Goal: Download file/media

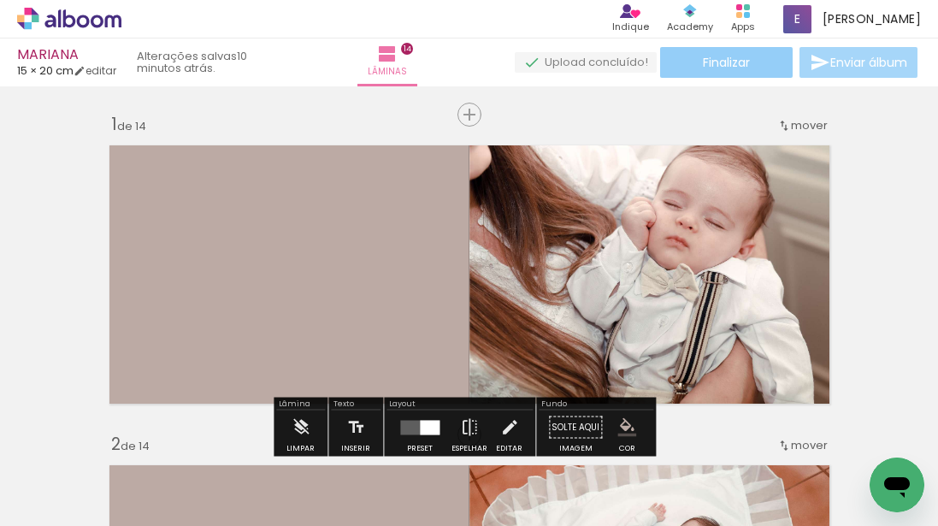
click at [743, 51] on paper-button "Finalizar" at bounding box center [726, 62] width 133 height 31
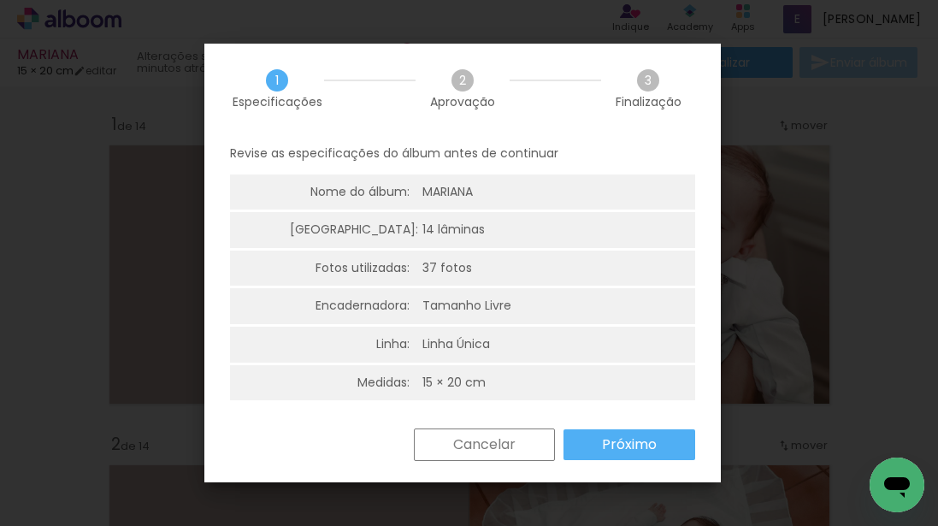
click at [0, 0] on slot "Próximo" at bounding box center [0, 0] width 0 height 0
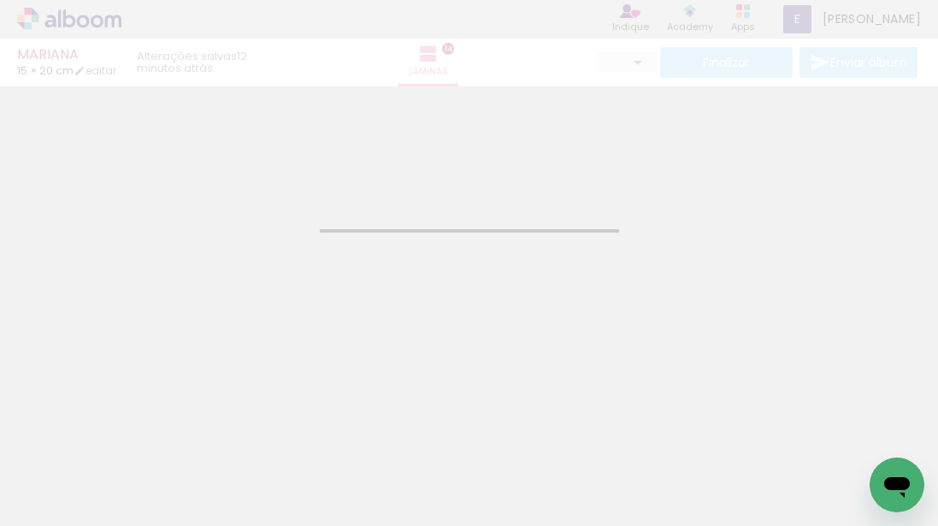
type input "JPG"
type input "Alta, 300 DPI"
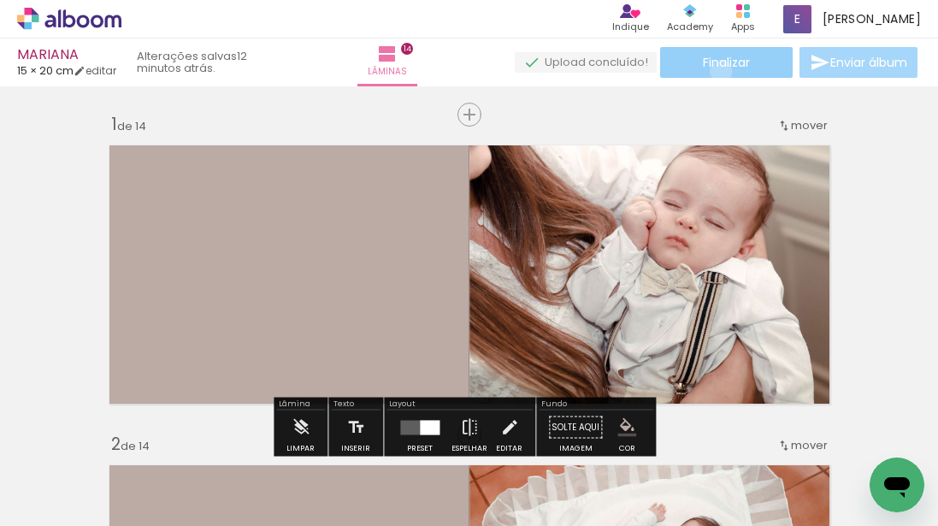
click at [715, 71] on paper-button "Finalizar" at bounding box center [726, 62] width 133 height 31
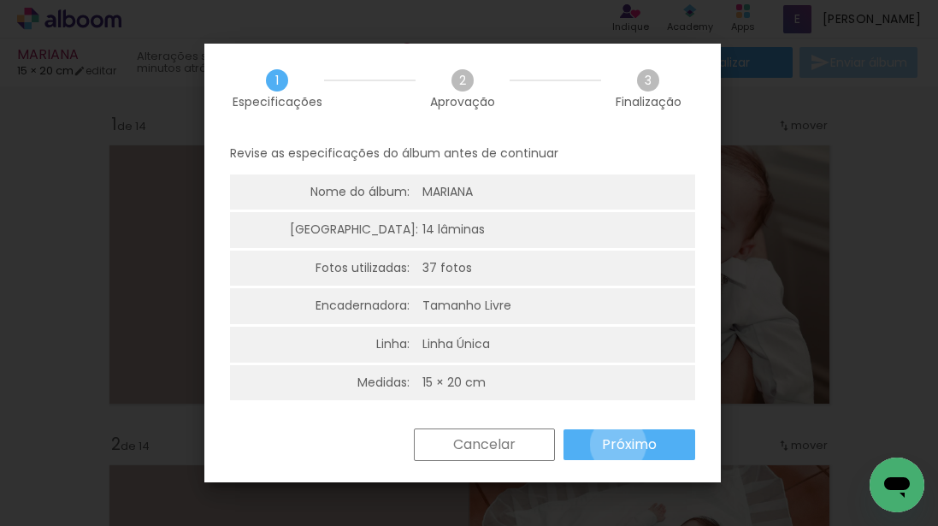
click at [0, 0] on slot "Próximo" at bounding box center [0, 0] width 0 height 0
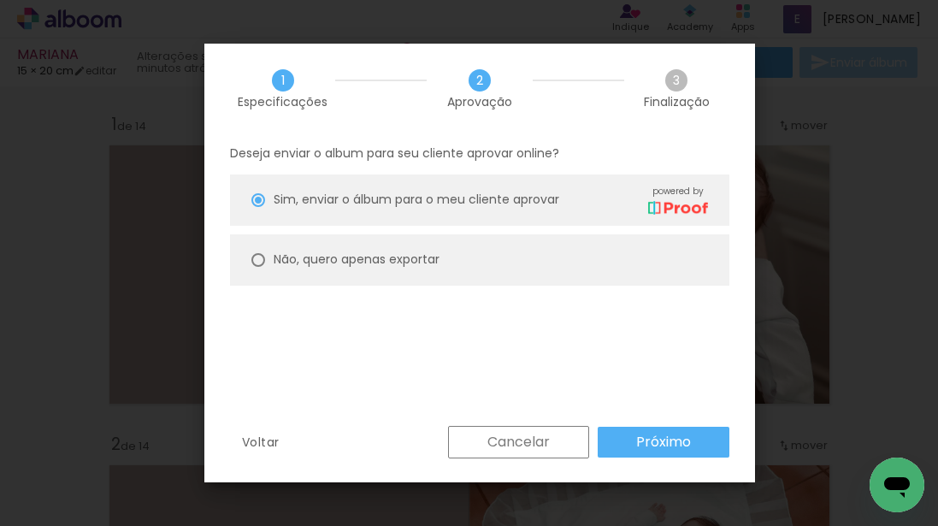
click at [545, 244] on paper-radio-button "Não, quero apenas exportar" at bounding box center [479, 259] width 499 height 51
type paper-radio-button "on"
click at [0, 0] on slot "Próximo" at bounding box center [0, 0] width 0 height 0
type input "Alta, 300 DPI"
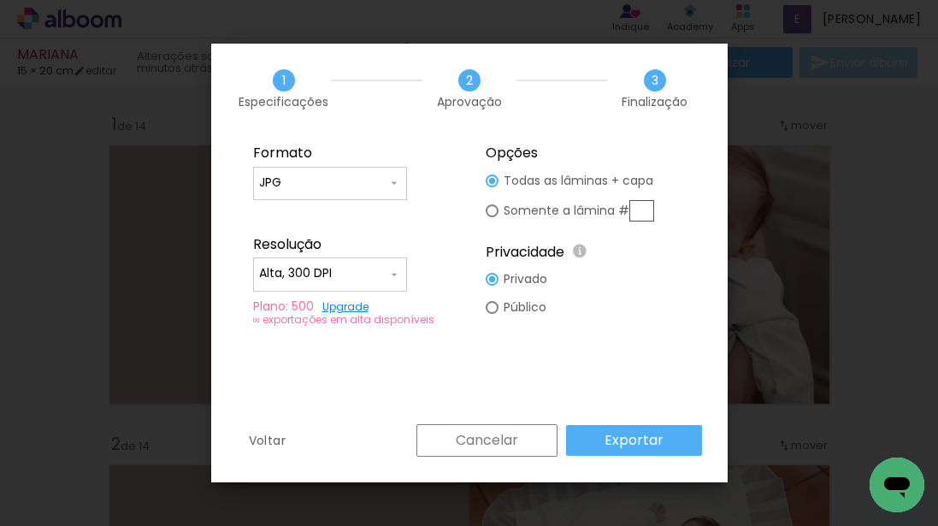
click at [309, 175] on input "JPG" at bounding box center [323, 182] width 128 height 17
click at [309, 175] on paper-item "JPG" at bounding box center [330, 180] width 154 height 34
click at [356, 163] on fieldset "Formato JPG PDF Resolução Alta, 300 DPI Baixa Plano: 500 Upgrade ∞ exportações …" at bounding box center [353, 235] width 229 height 204
click at [360, 170] on paper-input-container "JPG" at bounding box center [330, 184] width 154 height 34
click at [348, 268] on input "Alta, 300 DPI" at bounding box center [323, 273] width 128 height 17
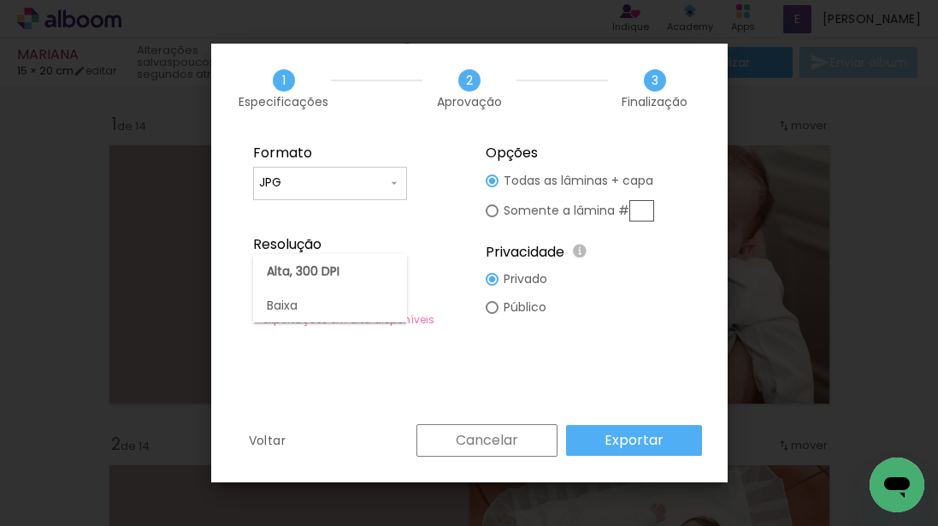
click at [445, 121] on div "1 Especificações 2 Aprovação 3 Finalização" at bounding box center [469, 89] width 516 height 90
click at [0, 0] on slot "Exportar" at bounding box center [0, 0] width 0 height 0
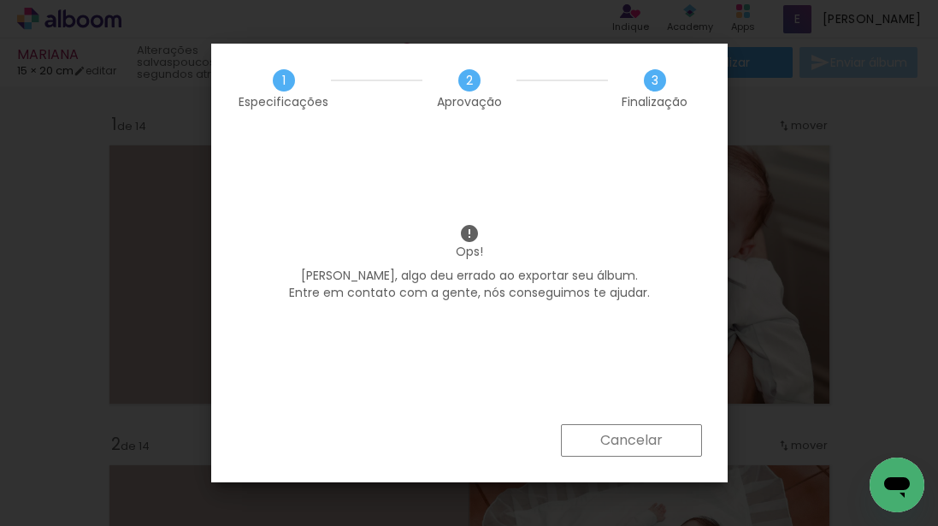
click at [670, 356] on div "Ops! Emily, algo deu errado ao exportar seu álbum. Entre em contato com a gente…" at bounding box center [469, 278] width 516 height 291
click at [0, 0] on slot "Cancelar" at bounding box center [0, 0] width 0 height 0
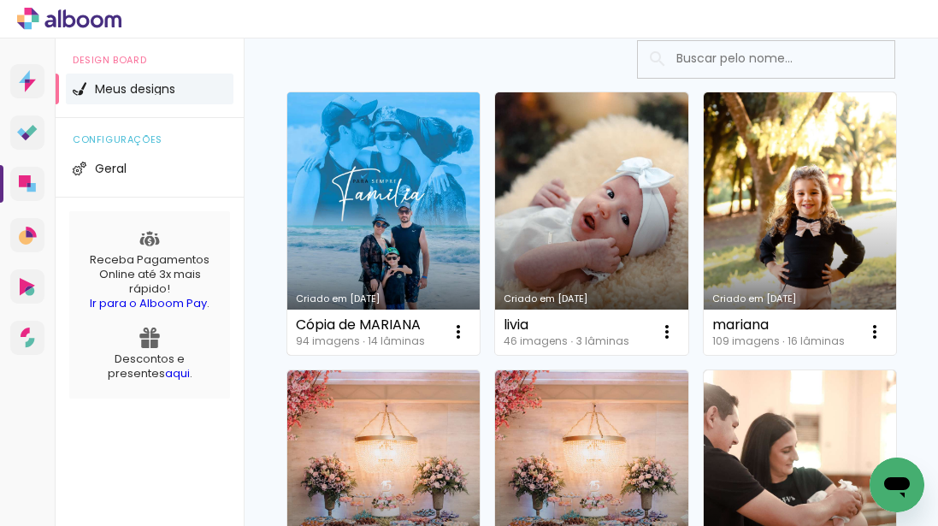
scroll to position [227, 0]
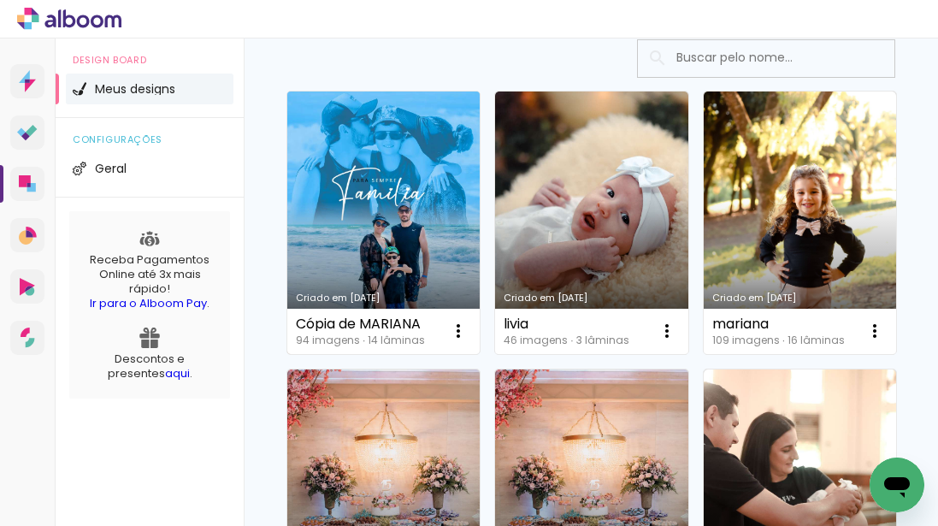
click at [354, 276] on link "Criado em [DATE]" at bounding box center [383, 222] width 192 height 262
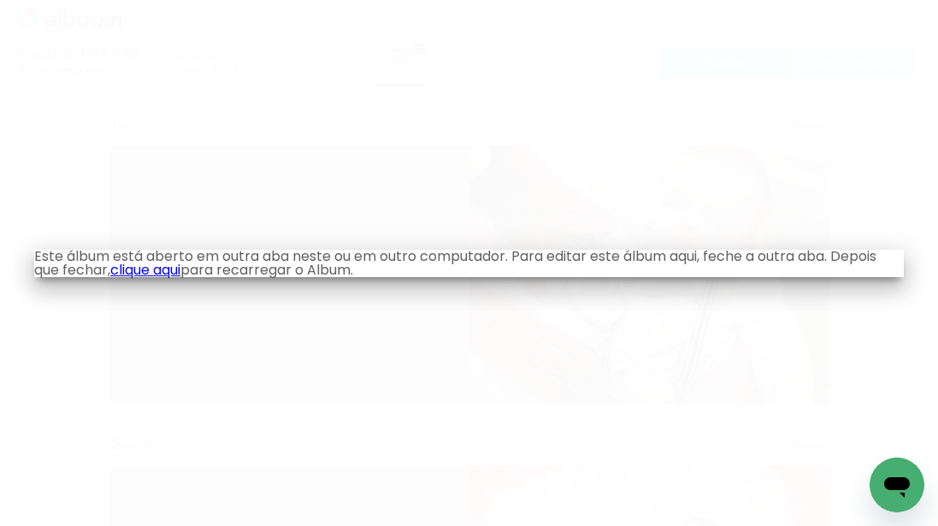
click at [162, 268] on link "clique aqui" at bounding box center [145, 270] width 70 height 20
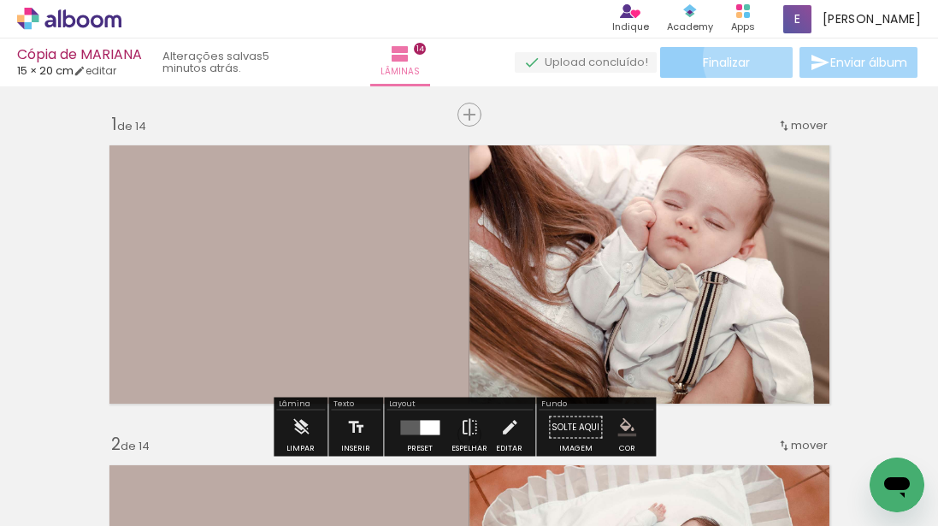
click at [743, 59] on span "Finalizar" at bounding box center [726, 62] width 47 height 12
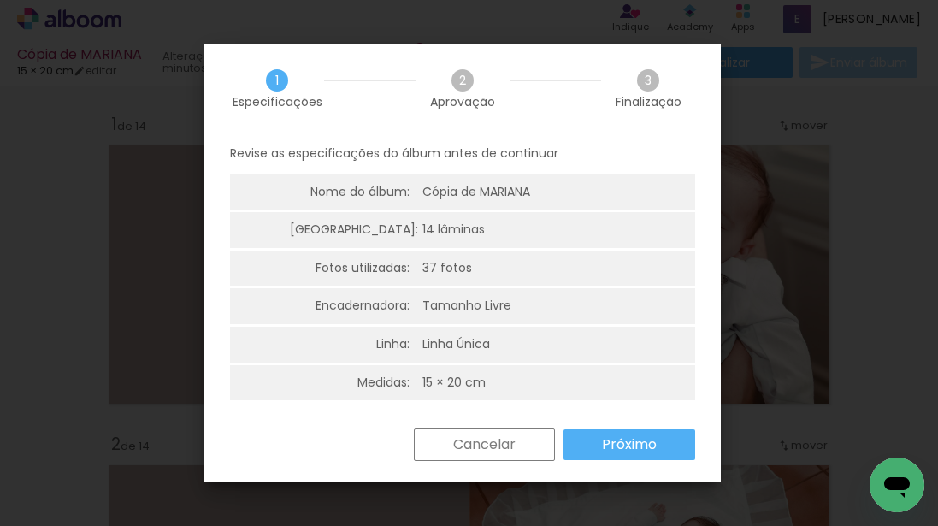
click at [669, 445] on paper-button "Próximo" at bounding box center [629, 444] width 132 height 31
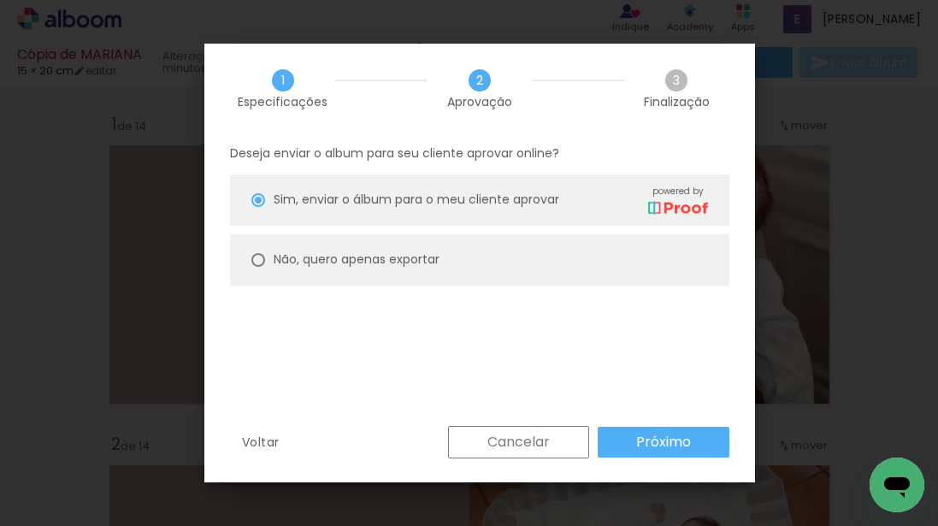
click at [551, 255] on paper-radio-button "Não, quero apenas exportar" at bounding box center [479, 259] width 499 height 51
type paper-radio-button "on"
click at [0, 0] on slot "Próximo" at bounding box center [0, 0] width 0 height 0
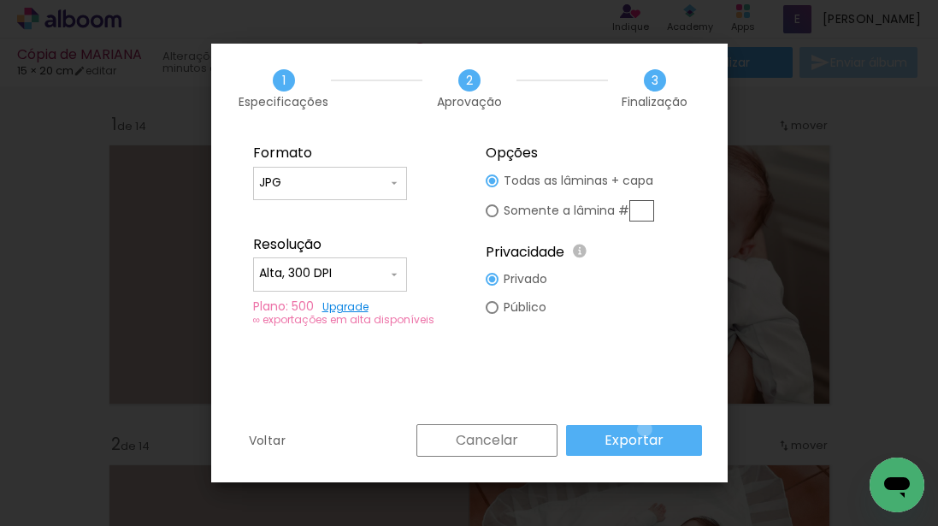
click at [647, 429] on paper-button "Exportar" at bounding box center [634, 440] width 136 height 31
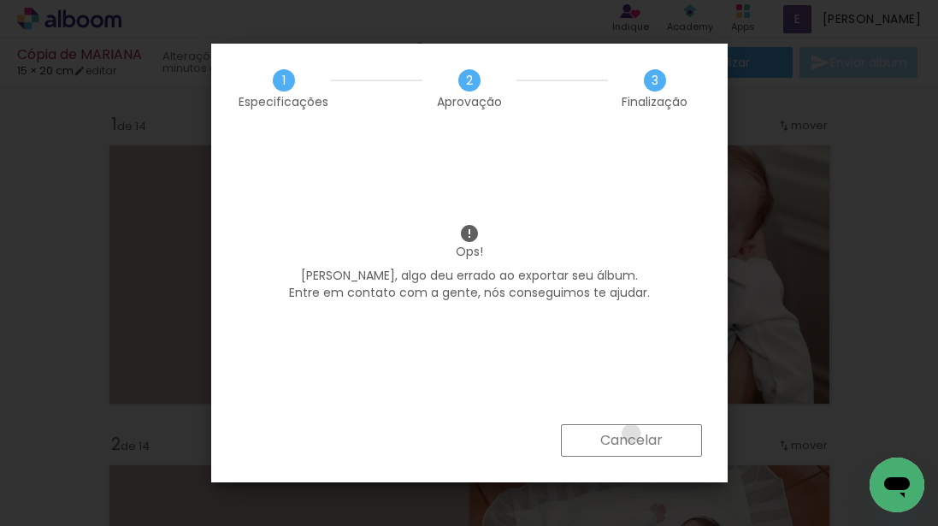
click at [0, 0] on slot "Cancelar" at bounding box center [0, 0] width 0 height 0
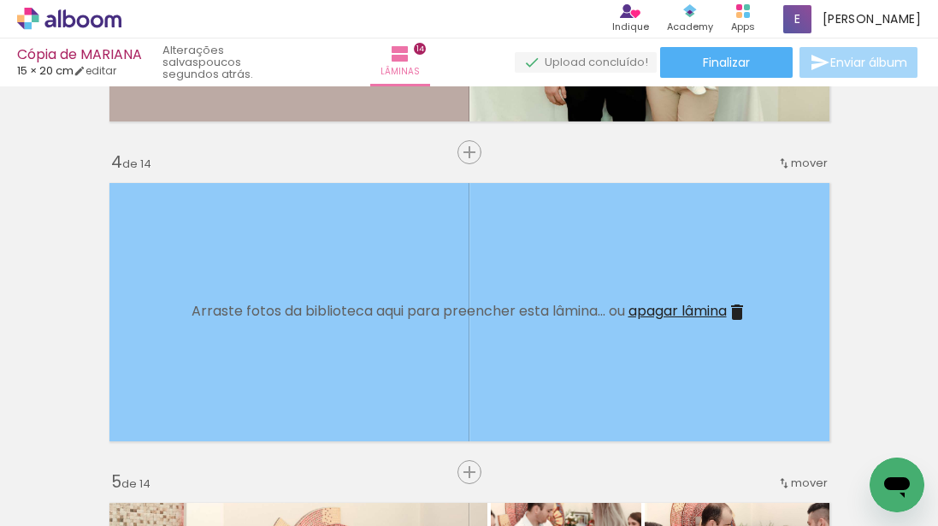
scroll to position [937, 0]
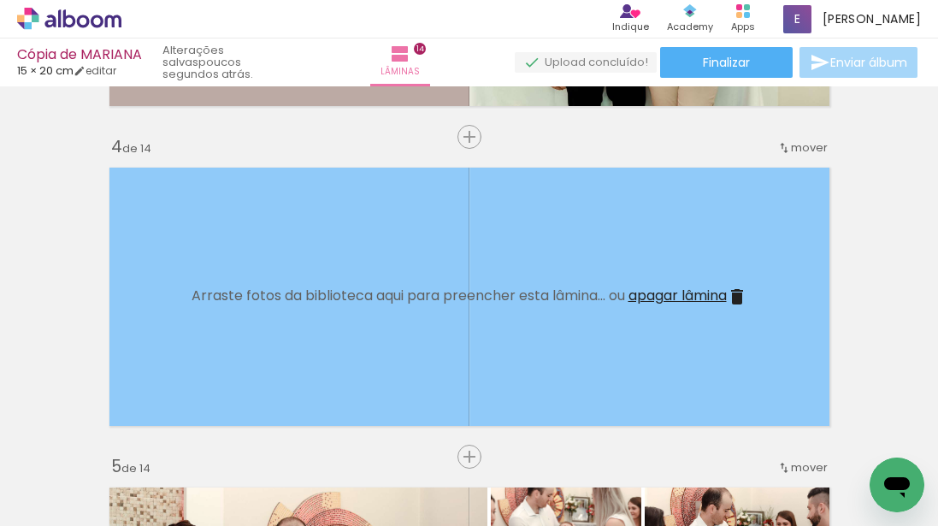
click at [707, 298] on span "apagar lâmina" at bounding box center [677, 296] width 98 height 20
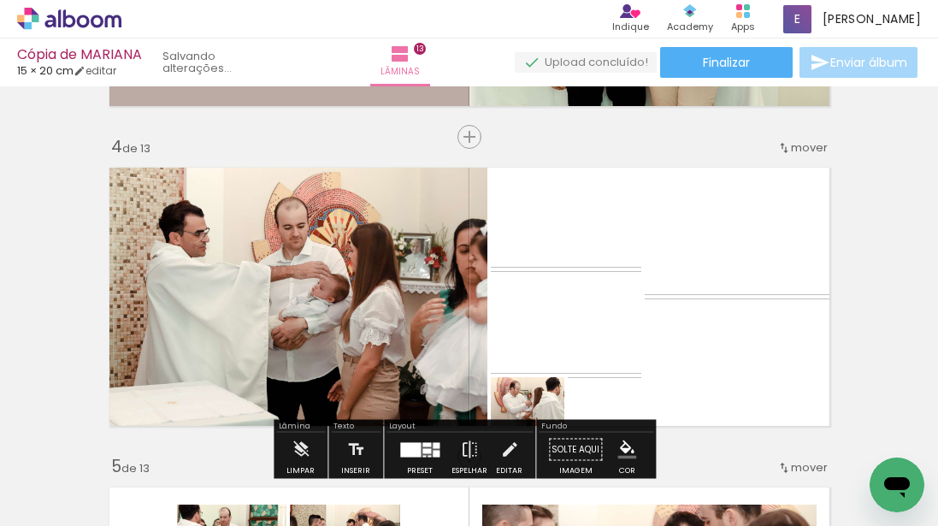
click at [739, 298] on quentale-layouter at bounding box center [469, 296] width 739 height 277
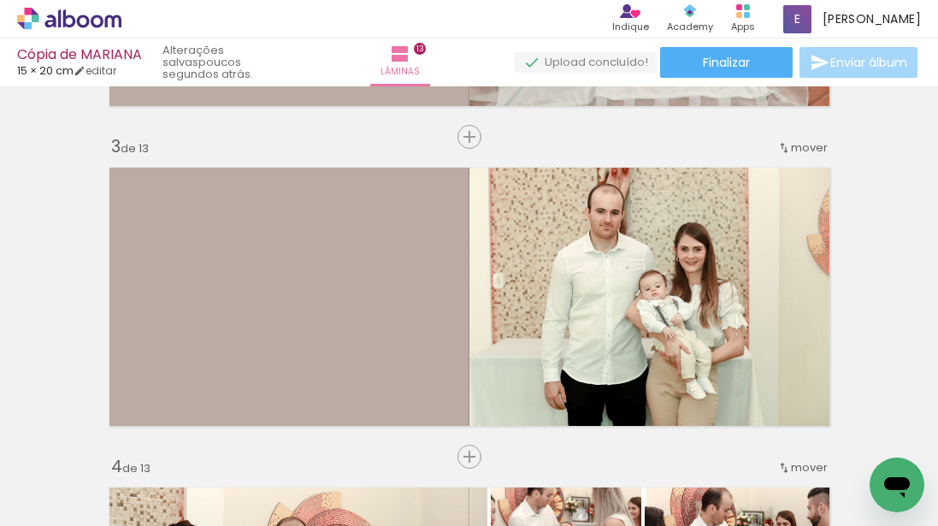
scroll to position [0, 0]
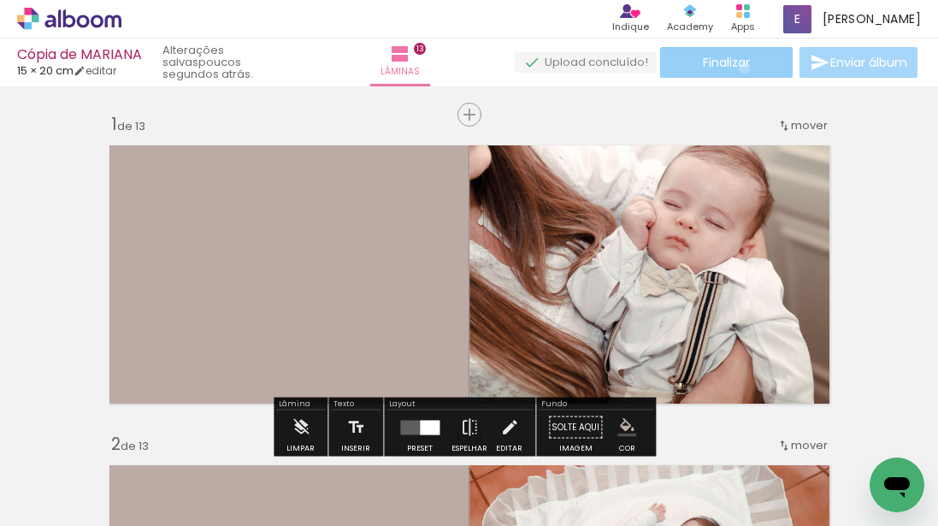
click at [738, 68] on span "Finalizar" at bounding box center [726, 62] width 47 height 12
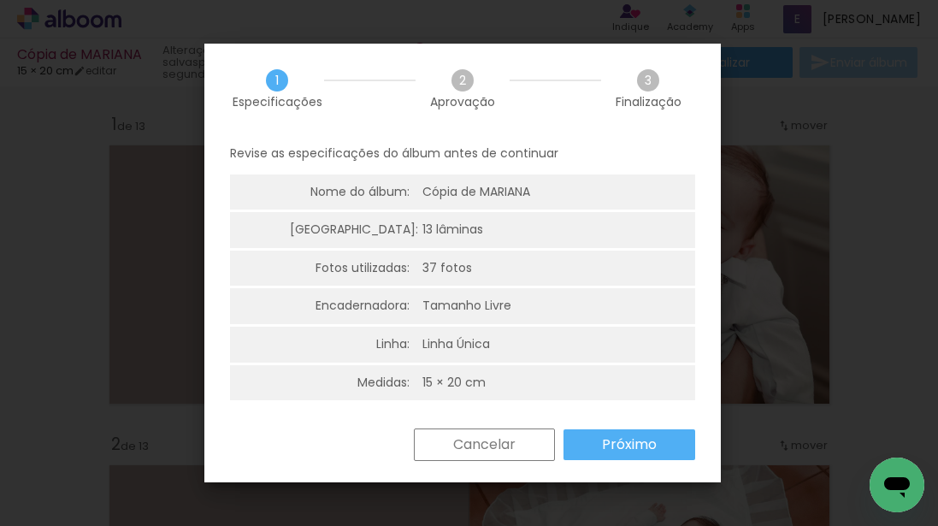
click at [634, 417] on div "Revise as especificações do álbum antes de continuar Nome do álbum: Cópia de MA…" at bounding box center [462, 280] width 516 height 295
click at [669, 439] on paper-button "Próximo" at bounding box center [629, 444] width 132 height 31
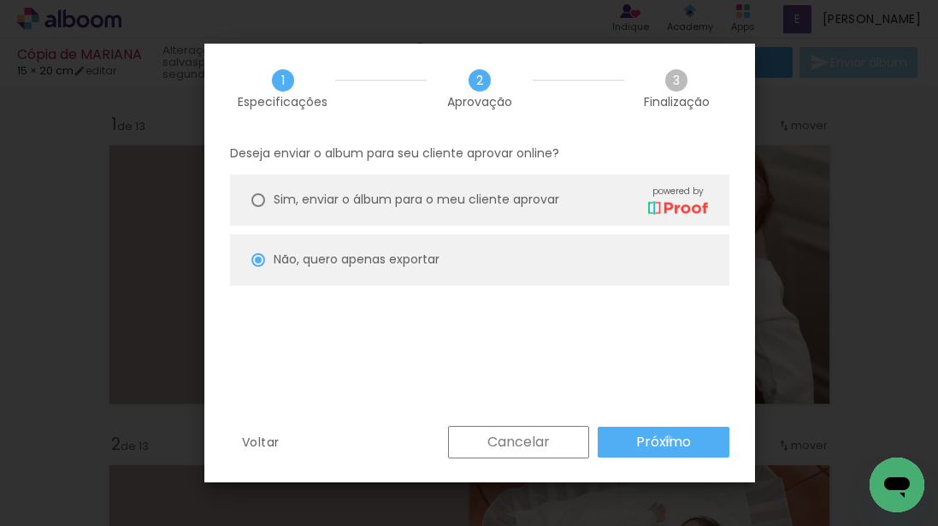
click at [0, 0] on slot "Próximo" at bounding box center [0, 0] width 0 height 0
type input "Alta, 300 DPI"
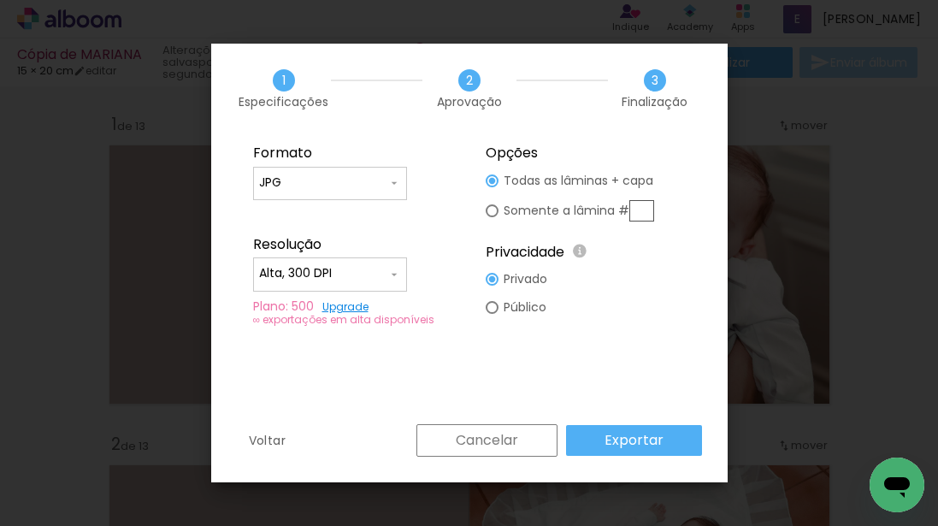
click at [669, 439] on paper-button "Exportar" at bounding box center [634, 440] width 136 height 31
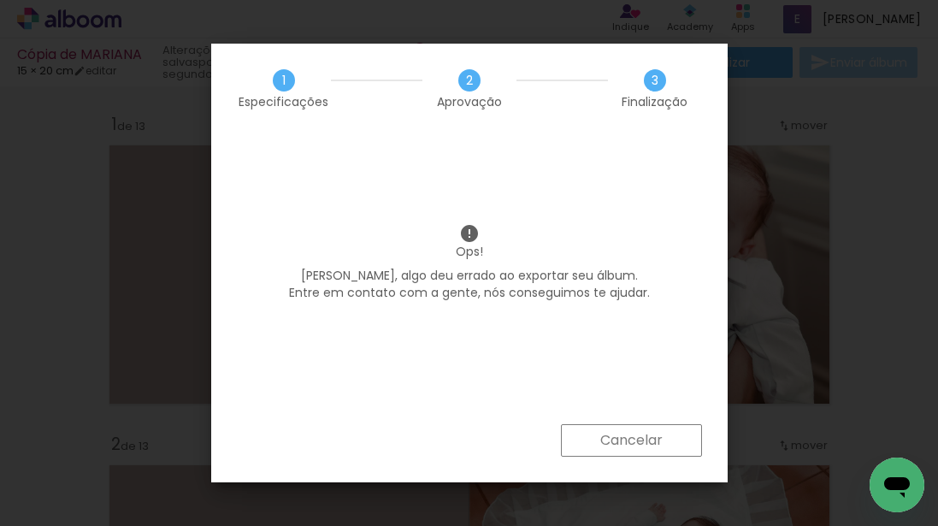
click at [0, 0] on slot "Cancelar" at bounding box center [0, 0] width 0 height 0
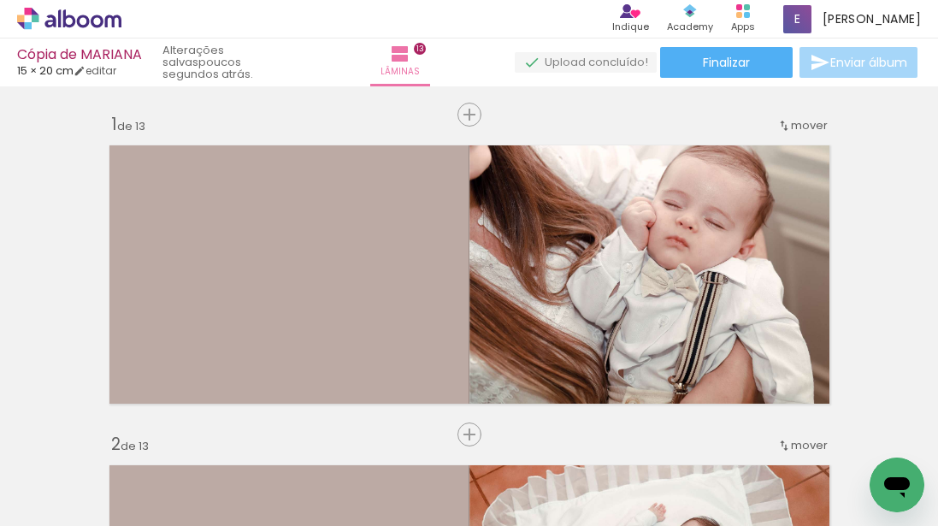
scroll to position [0, 5231]
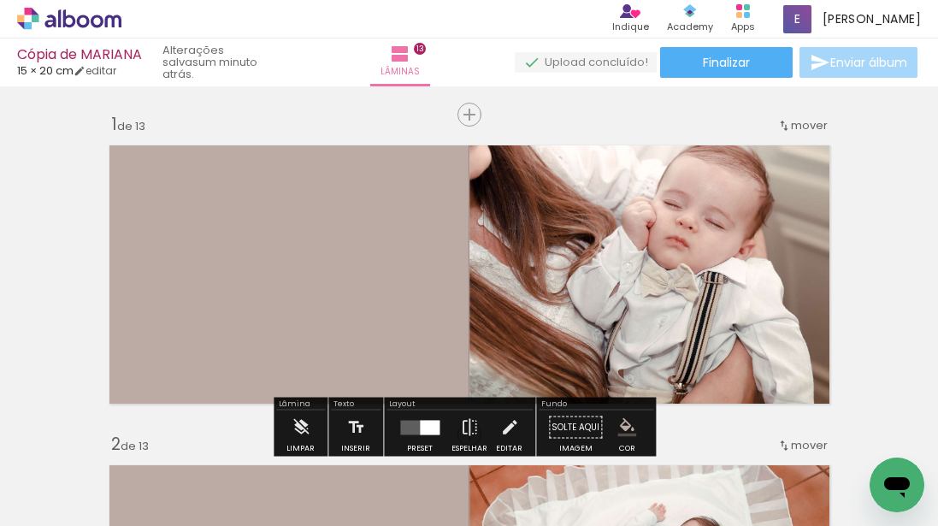
scroll to position [0, 5231]
click at [724, 68] on span "Finalizar" at bounding box center [726, 62] width 47 height 12
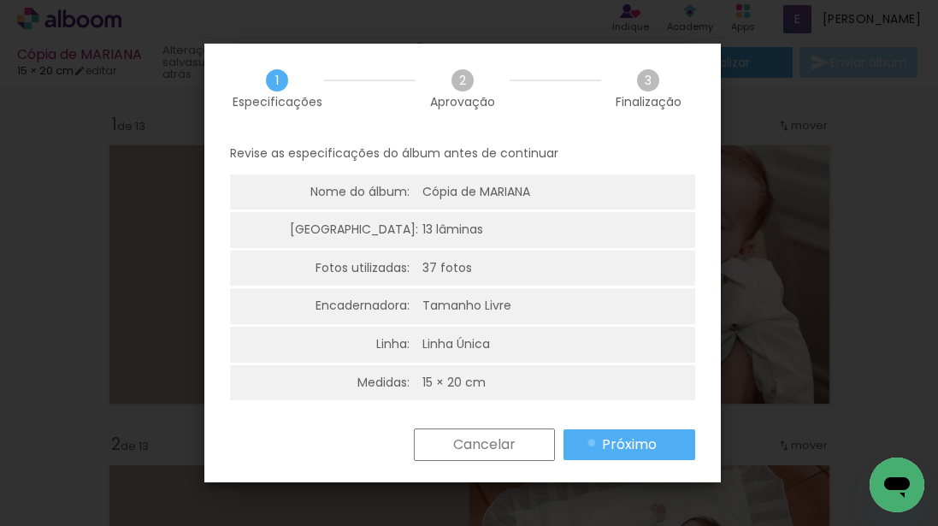
click at [592, 443] on paper-button "Próximo" at bounding box center [629, 444] width 132 height 31
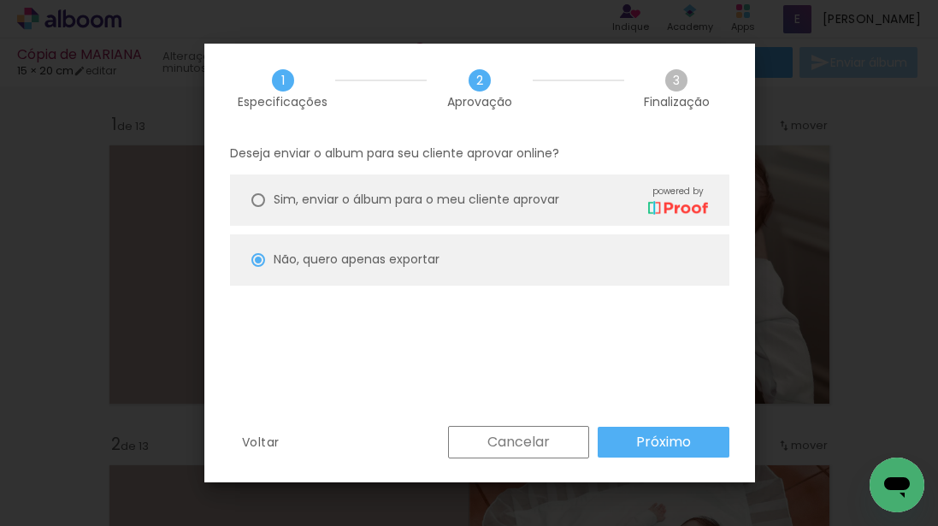
click at [622, 422] on div "Deseja enviar o album para seu cliente aprovar online? [PERSON_NAME], enviar o …" at bounding box center [479, 279] width 551 height 292
click at [621, 432] on paper-button "Próximo" at bounding box center [664, 442] width 132 height 31
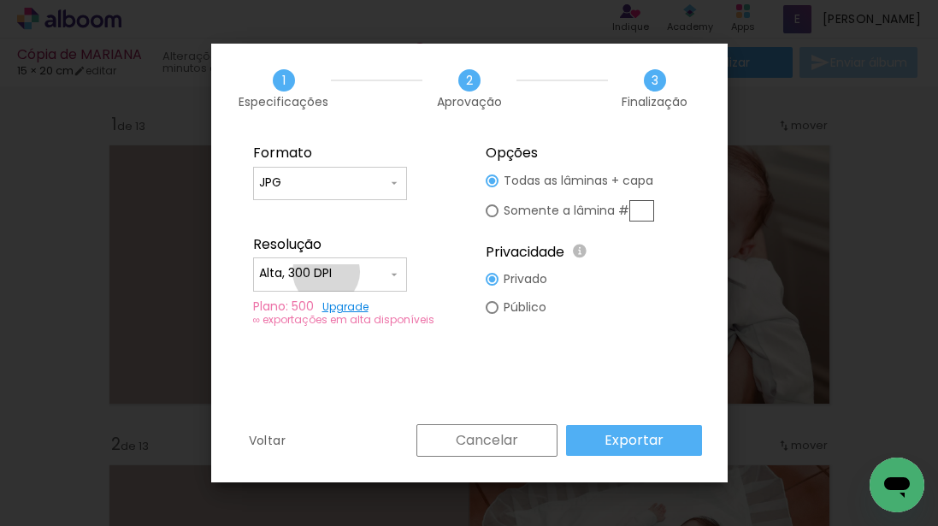
click at [326, 272] on input "Alta, 300 DPI" at bounding box center [323, 273] width 128 height 17
click at [326, 303] on paper-item "Baixa" at bounding box center [330, 305] width 154 height 34
type input "Baixa"
click at [0, 0] on slot "Exportar" at bounding box center [0, 0] width 0 height 0
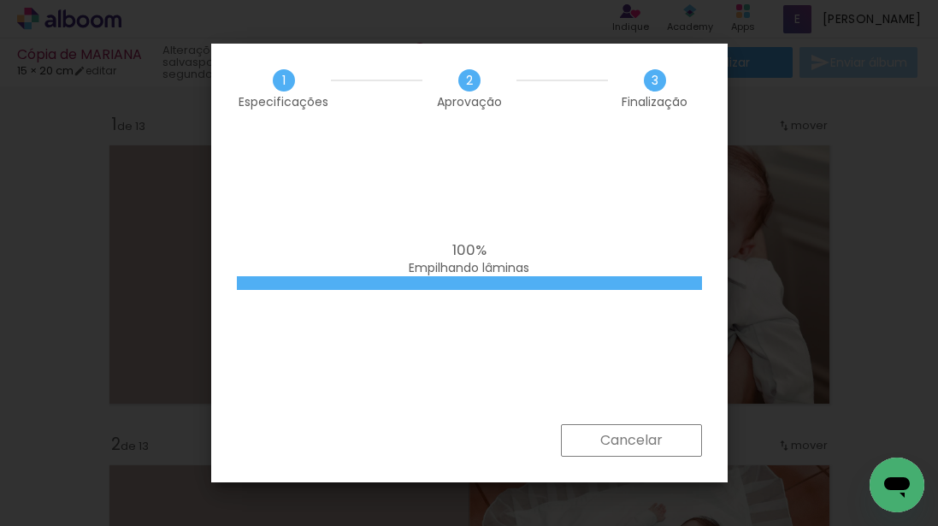
scroll to position [0, 5231]
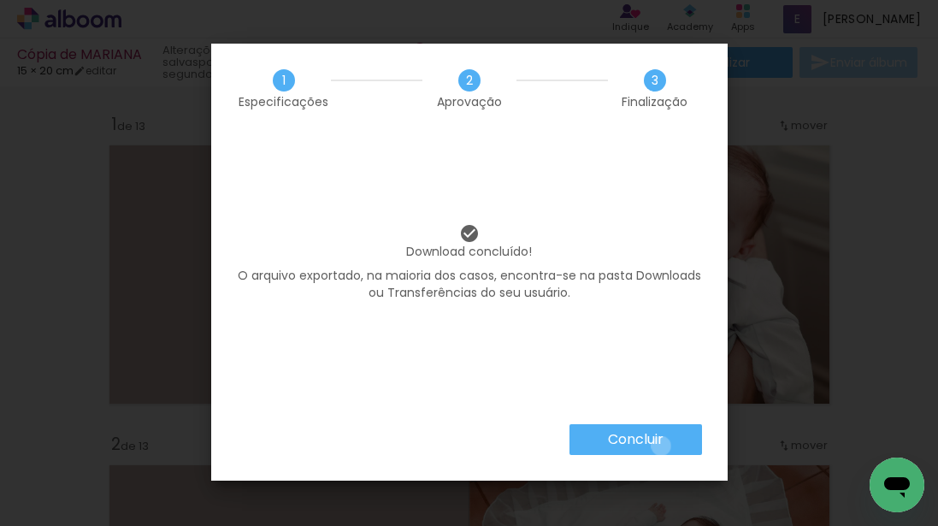
click at [0, 0] on slot "Concluir" at bounding box center [0, 0] width 0 height 0
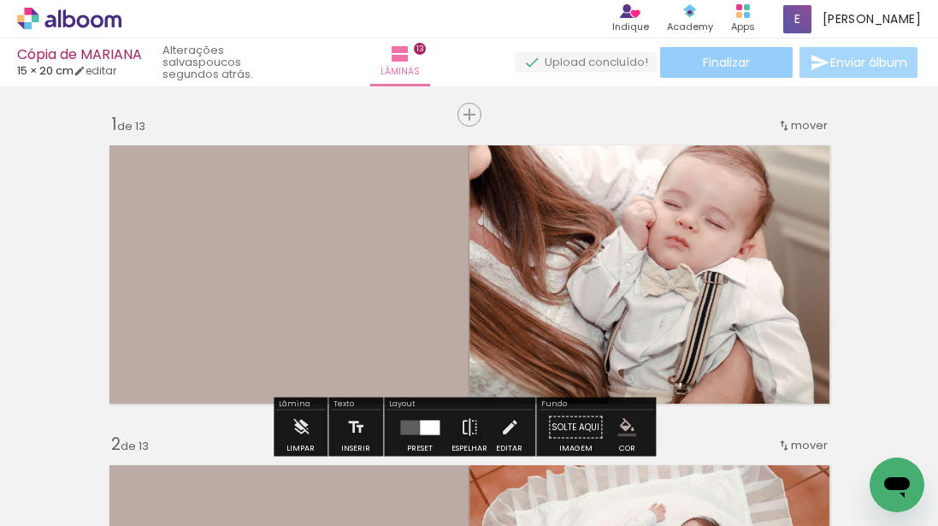
click at [675, 61] on paper-button "Finalizar" at bounding box center [726, 62] width 133 height 31
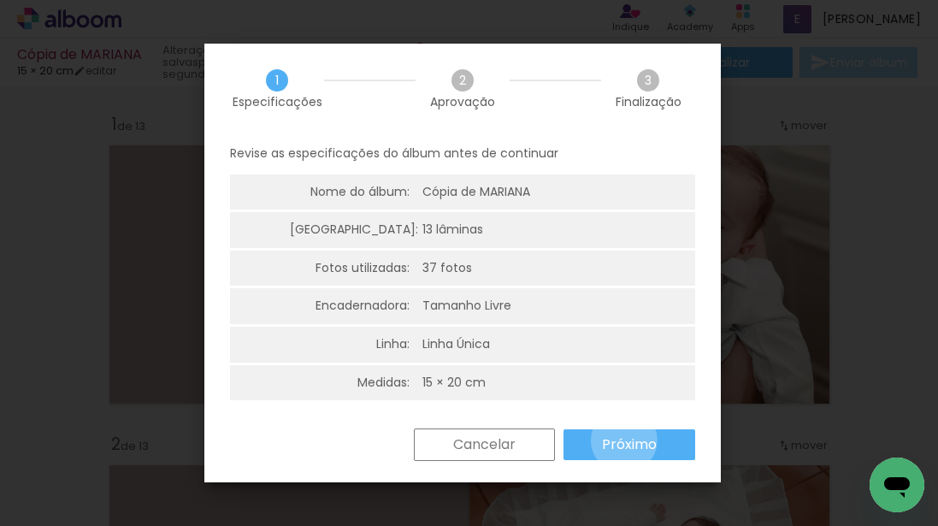
click at [0, 0] on slot "Próximo" at bounding box center [0, 0] width 0 height 0
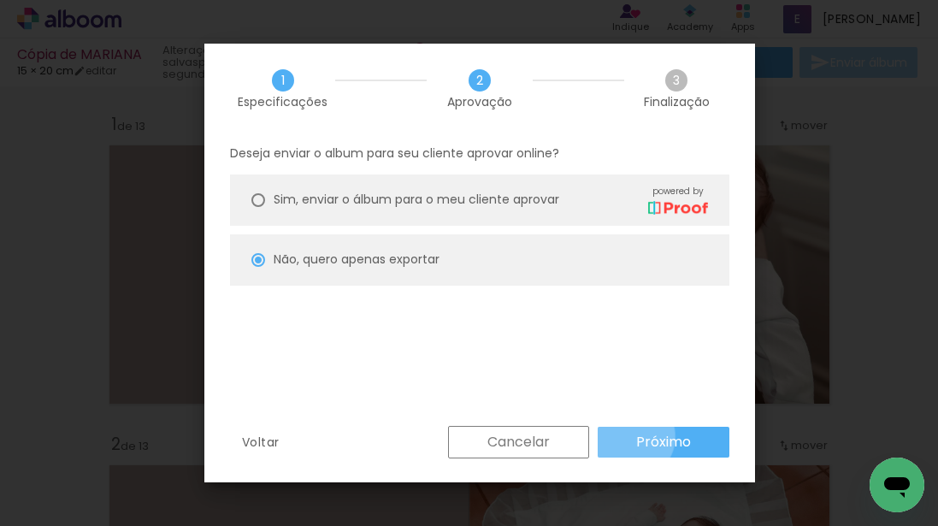
click at [629, 436] on paper-button "Próximo" at bounding box center [664, 442] width 132 height 31
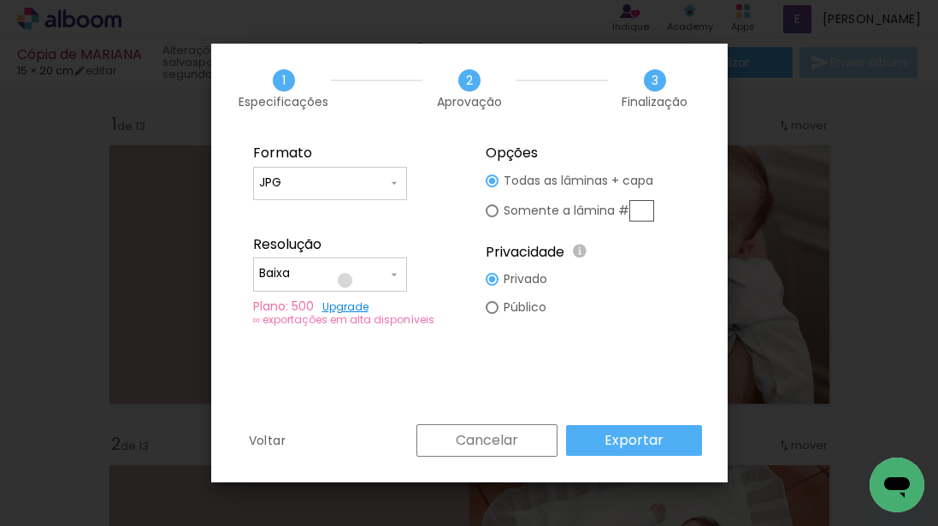
click at [345, 280] on input "Baixa" at bounding box center [323, 273] width 128 height 17
click at [0, 0] on slot "Alta, 300 DPI" at bounding box center [0, 0] width 0 height 0
type input "Alta, 300 DPI"
click at [605, 442] on paper-button "Exportar" at bounding box center [634, 440] width 136 height 31
